Goal: Find specific page/section: Find specific page/section

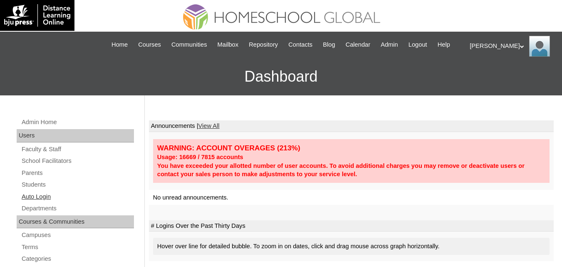
click at [39, 202] on link "Auto Login" at bounding box center [77, 197] width 113 height 10
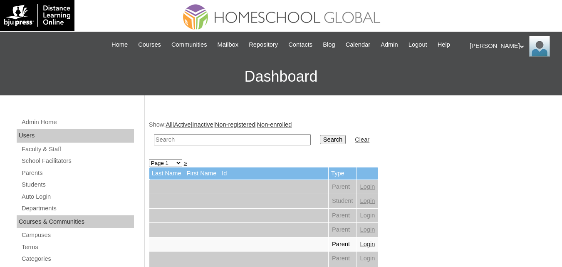
click at [239, 145] on input "text" at bounding box center [232, 139] width 157 height 11
paste input "[PERSON_NAME][DEMOGRAPHIC_DATA]"
type input "[PERSON_NAME][DEMOGRAPHIC_DATA]"
click at [40, 190] on link "Students" at bounding box center [77, 184] width 113 height 10
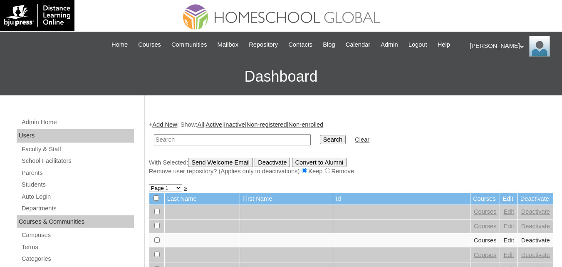
click at [239, 145] on input "text" at bounding box center [232, 139] width 157 height 11
type input "[PERSON_NAME][DEMOGRAPHIC_DATA]"
click at [320, 144] on input "Search" at bounding box center [333, 139] width 26 height 9
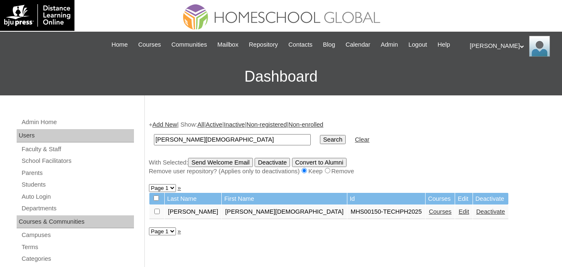
click at [429, 215] on link "Courses" at bounding box center [440, 211] width 23 height 7
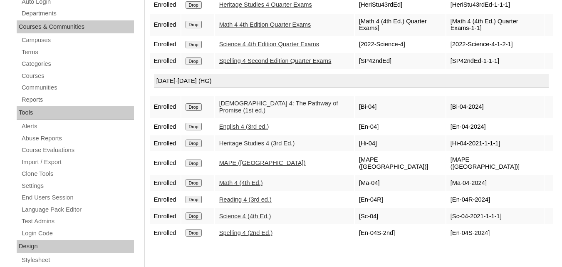
scroll to position [208, 0]
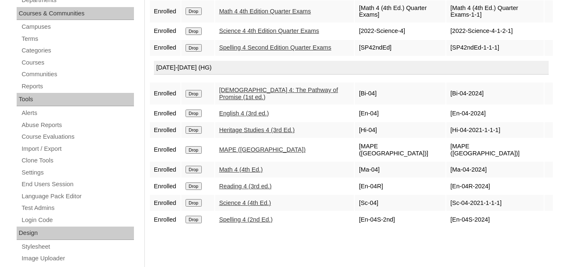
click at [478, 75] on div "2025-2026 (HG)" at bounding box center [351, 68] width 395 height 14
